Goal: Communication & Community: Answer question/provide support

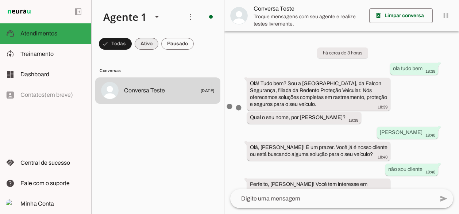
click at [148, 49] on span at bounding box center [147, 44] width 24 height 18
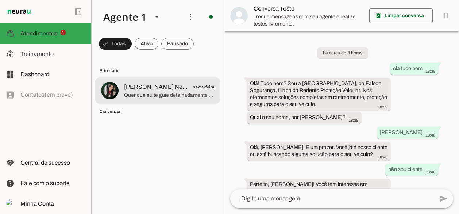
scroll to position [65, 0]
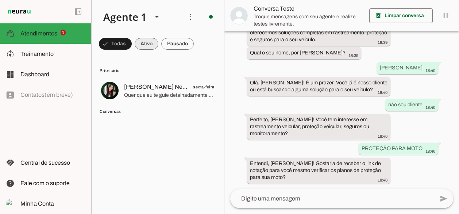
click at [147, 45] on span at bounding box center [147, 44] width 24 height 18
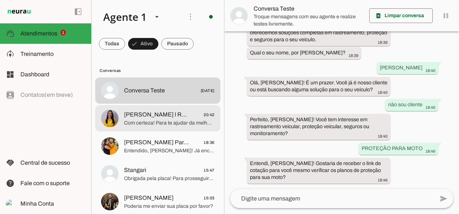
click at [149, 118] on span "[PERSON_NAME] l Redento Proteção Veicular" at bounding box center [156, 114] width 65 height 9
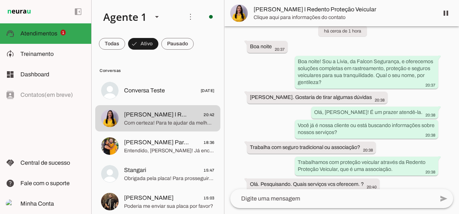
scroll to position [143, 0]
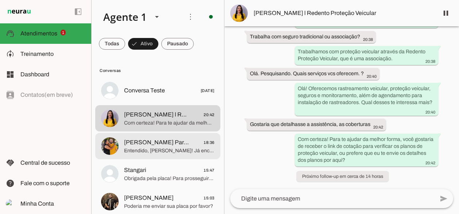
click at [142, 141] on span "[PERSON_NAME] Particular" at bounding box center [156, 142] width 65 height 9
